Goal: Find specific page/section

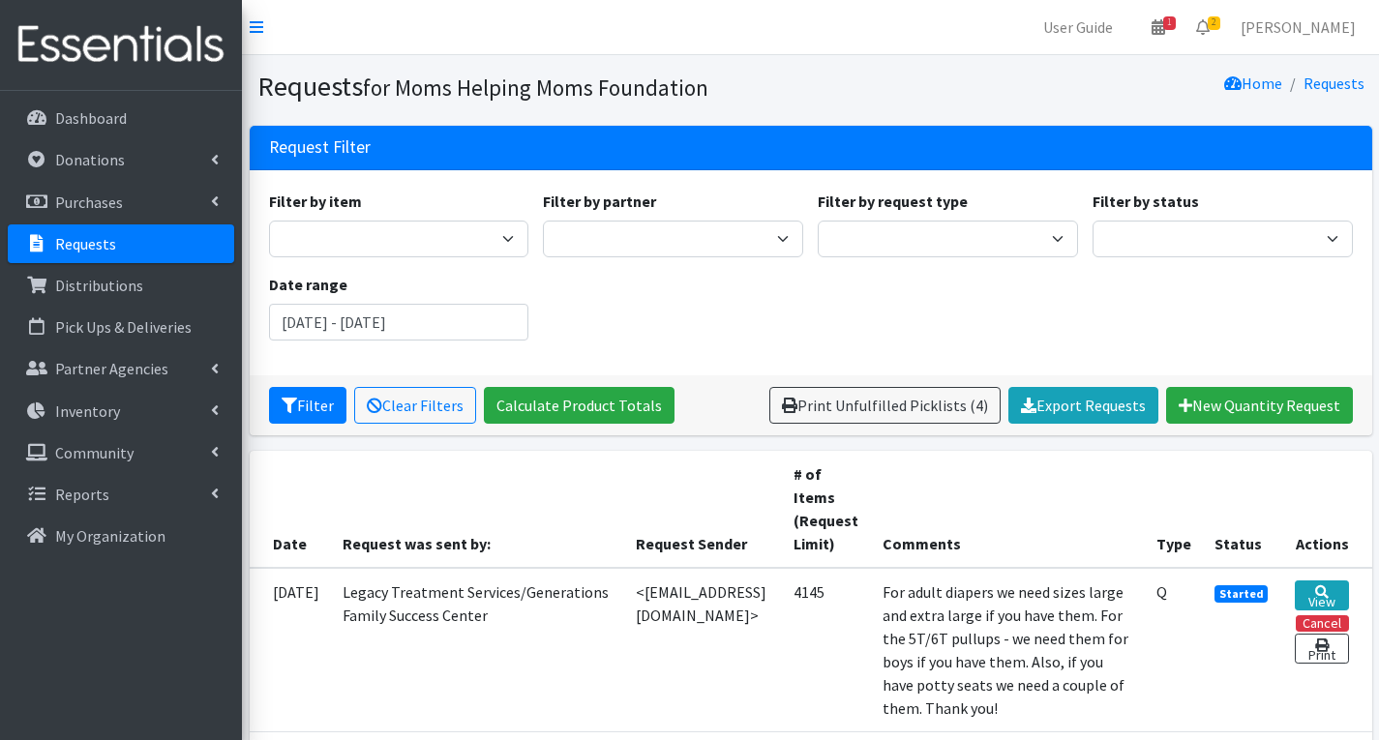
click at [1249, 316] on div "Filter by item Activity Mat Adult Briefs (Large/X-Large) Adult Briefs (Medium/L…" at bounding box center [810, 273] width 1098 height 166
drag, startPoint x: 826, startPoint y: 637, endPoint x: 828, endPoint y: 646, distance: 9.9
click at [827, 641] on td "4145" at bounding box center [826, 650] width 89 height 165
drag, startPoint x: 829, startPoint y: 646, endPoint x: 835, endPoint y: 670, distance: 23.9
click at [835, 669] on td "4145" at bounding box center [826, 650] width 89 height 165
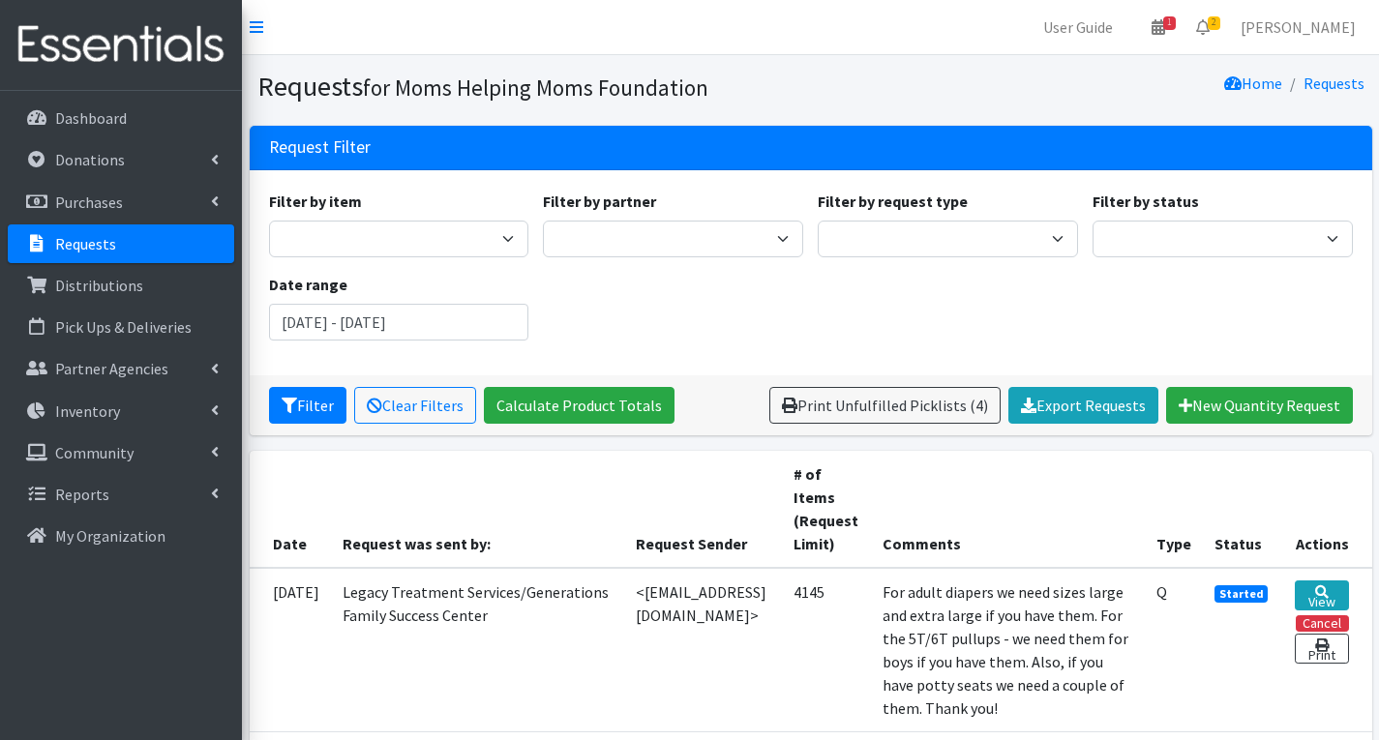
click at [835, 670] on td "4145" at bounding box center [826, 650] width 89 height 165
click at [1056, 525] on th "Comments" at bounding box center [1008, 509] width 274 height 117
click at [619, 293] on div "Filter by item Activity Mat Adult Briefs (Large/X-Large) Adult Briefs (Medium/L…" at bounding box center [810, 273] width 1098 height 166
